Goal: Transaction & Acquisition: Purchase product/service

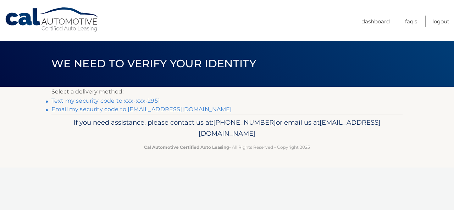
click at [135, 101] on link "Text my security code to xxx-xxx-2951" at bounding box center [105, 101] width 109 height 7
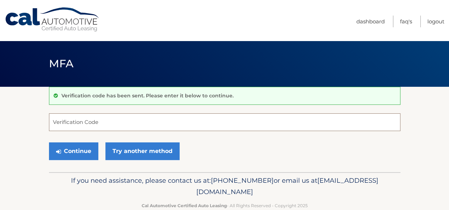
click at [156, 120] on input "Verification Code" at bounding box center [224, 123] width 351 height 18
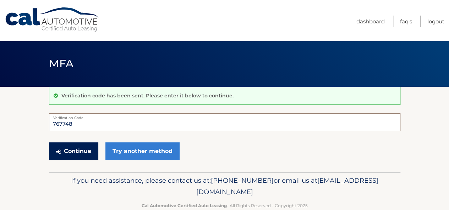
type input "767748"
click at [74, 150] on button "Continue" at bounding box center [73, 152] width 49 height 18
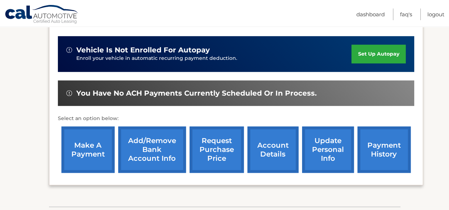
scroll to position [213, 0]
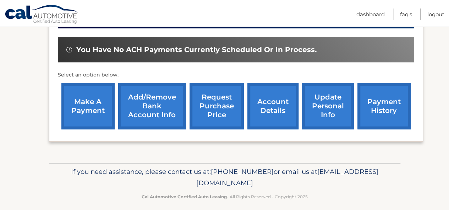
click at [99, 108] on link "make a payment" at bounding box center [87, 106] width 53 height 46
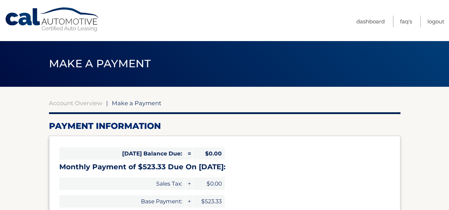
select select "NDI5OTFiNTAtMjE1Ni00M2E4LWIzZjQtYTlmZWQxOWEyNmZm"
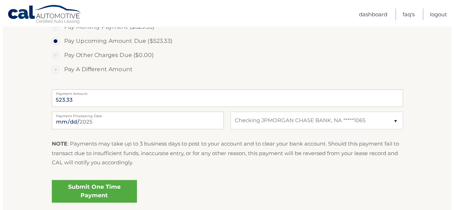
scroll to position [284, 0]
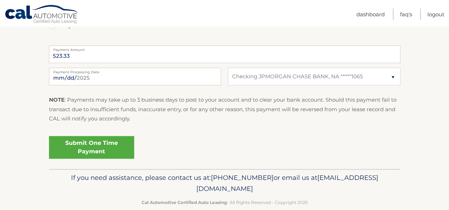
click at [118, 147] on link "Submit One Time Payment" at bounding box center [91, 147] width 85 height 23
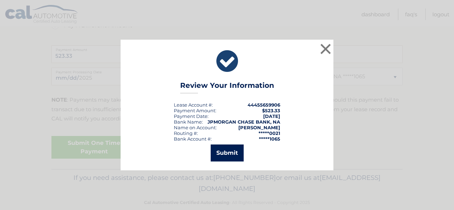
click at [229, 149] on button "Submit" at bounding box center [227, 153] width 33 height 17
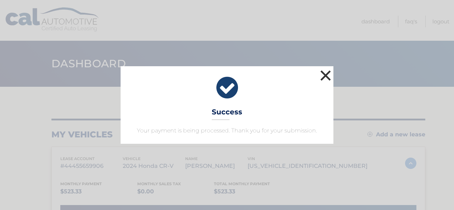
click at [324, 78] on button "×" at bounding box center [326, 75] width 14 height 14
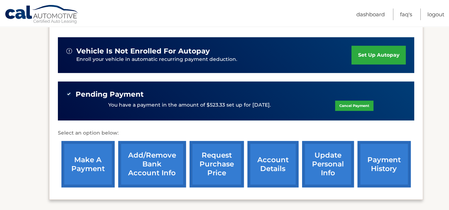
scroll to position [213, 0]
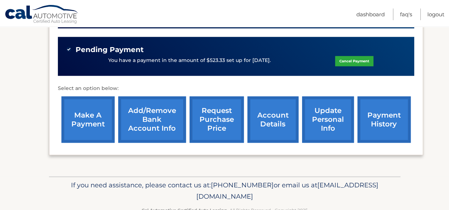
drag, startPoint x: 276, startPoint y: 123, endPoint x: 262, endPoint y: 122, distance: 13.9
click at [276, 124] on link "account details" at bounding box center [272, 120] width 51 height 46
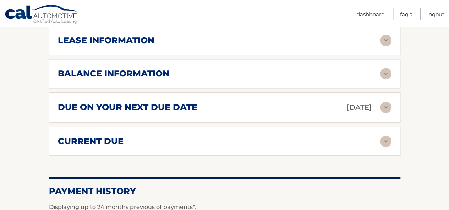
scroll to position [355, 0]
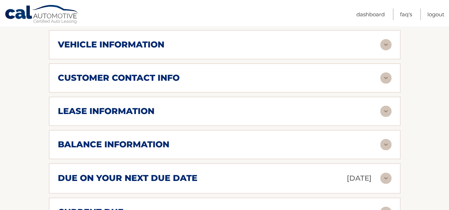
click at [380, 145] on img at bounding box center [385, 144] width 11 height 11
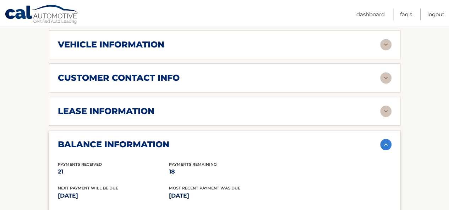
click at [385, 140] on img at bounding box center [385, 144] width 11 height 11
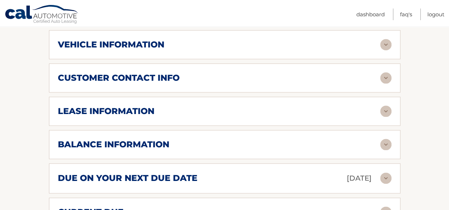
click at [388, 106] on img at bounding box center [385, 111] width 11 height 11
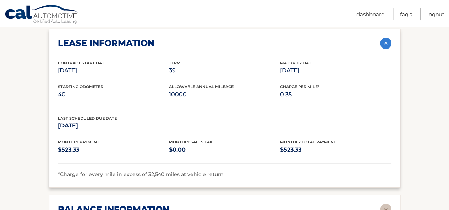
scroll to position [426, 0]
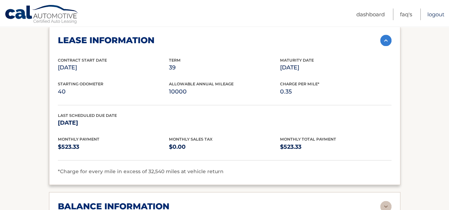
click at [441, 17] on link "Logout" at bounding box center [435, 15] width 17 height 12
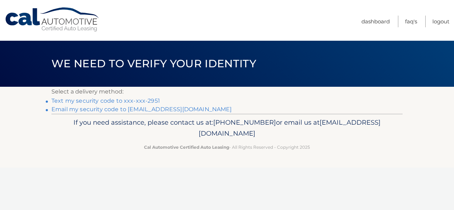
click at [108, 103] on link "Text my security code to xxx-xxx-2951" at bounding box center [105, 101] width 109 height 7
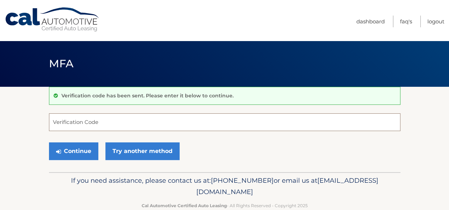
click at [189, 121] on input "Verification Code" at bounding box center [224, 123] width 351 height 18
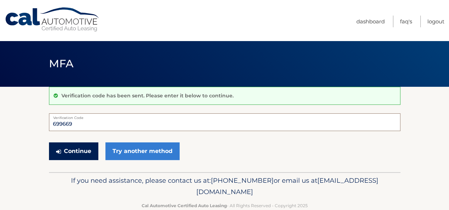
type input "699669"
click at [55, 154] on button "Continue" at bounding box center [73, 152] width 49 height 18
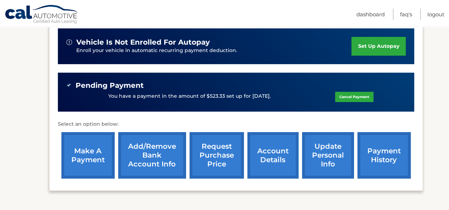
scroll to position [177, 0]
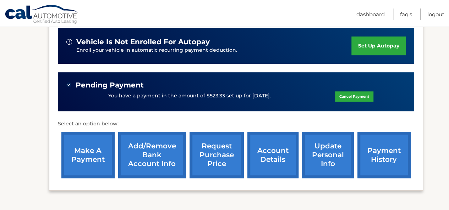
click at [390, 158] on link "payment history" at bounding box center [383, 155] width 53 height 46
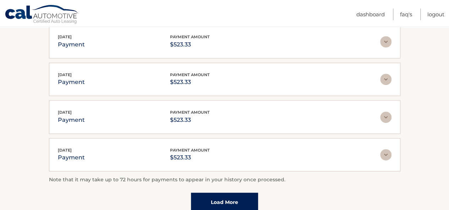
scroll to position [248, 0]
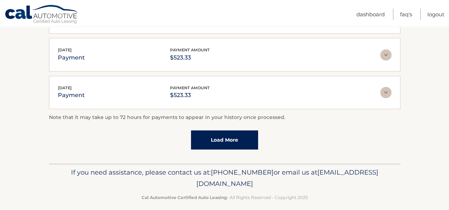
click at [234, 142] on link "Load More" at bounding box center [224, 140] width 67 height 19
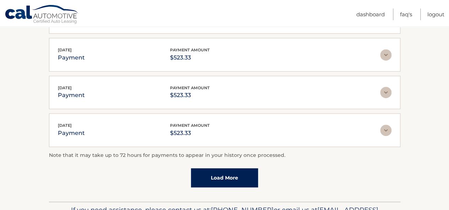
click at [240, 172] on link "Load More" at bounding box center [224, 178] width 67 height 19
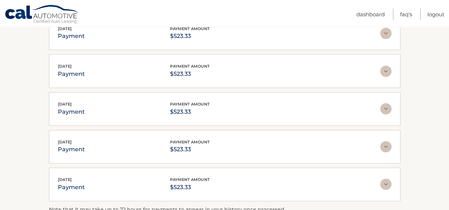
scroll to position [461, 0]
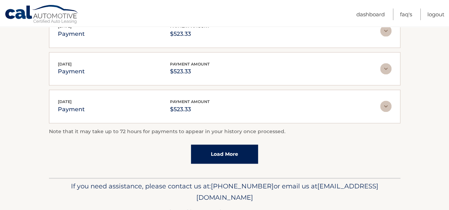
click at [227, 148] on link "Load More" at bounding box center [224, 154] width 67 height 19
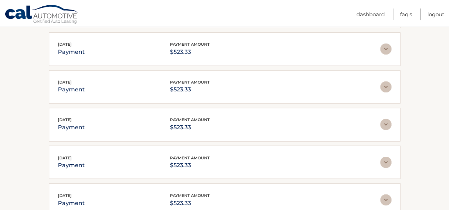
scroll to position [603, 0]
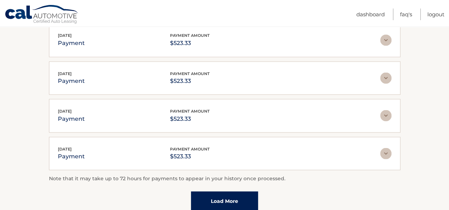
click at [225, 192] on link "Load More" at bounding box center [224, 201] width 67 height 19
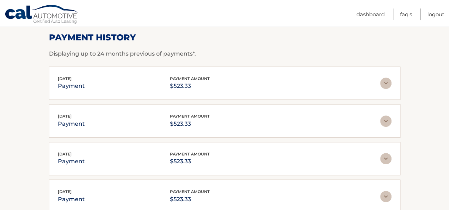
scroll to position [0, 0]
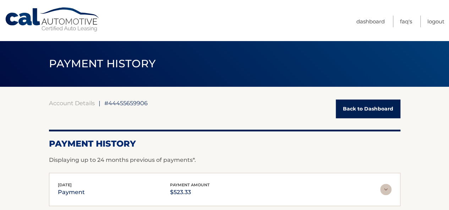
click at [361, 112] on link "Back to Dashboard" at bounding box center [368, 109] width 65 height 19
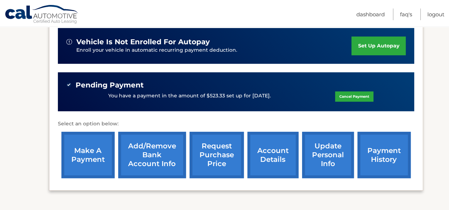
scroll to position [213, 0]
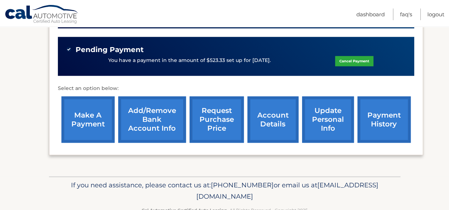
click at [272, 119] on link "account details" at bounding box center [272, 120] width 51 height 46
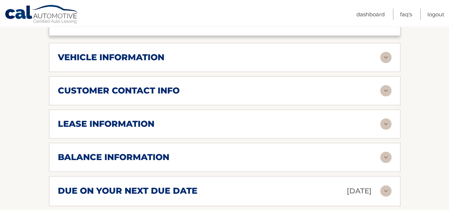
scroll to position [390, 0]
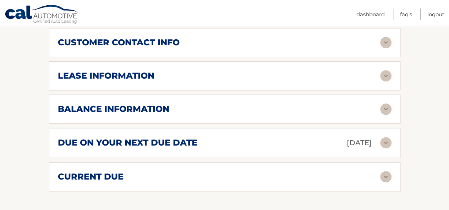
click at [381, 71] on img at bounding box center [385, 75] width 11 height 11
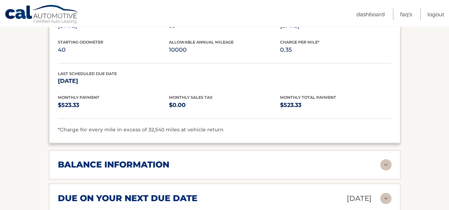
scroll to position [497, 0]
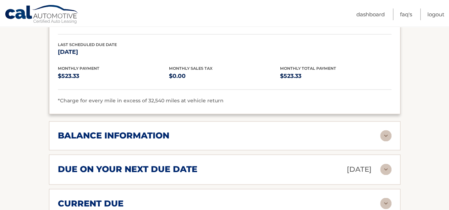
click at [386, 135] on img at bounding box center [385, 135] width 11 height 11
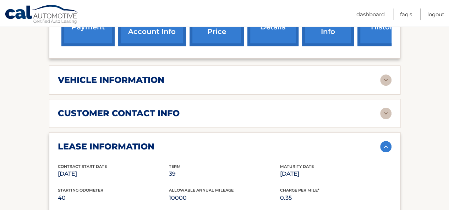
scroll to position [390, 0]
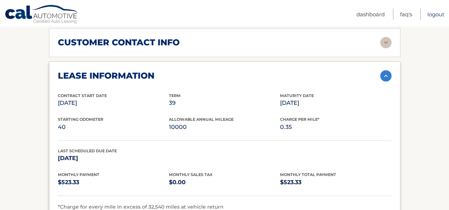
click at [430, 12] on link "Logout" at bounding box center [435, 15] width 17 height 12
